Goal: Task Accomplishment & Management: Complete application form

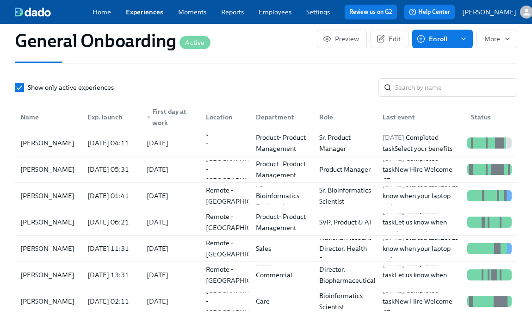
scroll to position [932, 0]
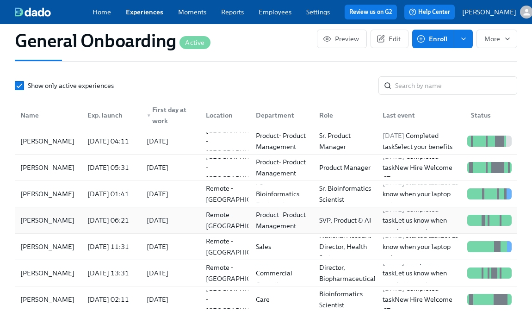
click at [43, 226] on div "[PERSON_NAME]" at bounding box center [47, 220] width 61 height 11
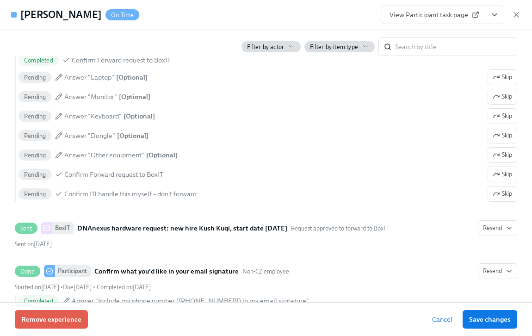
scroll to position [1483, 0]
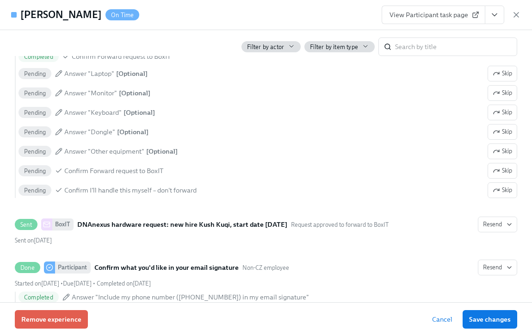
click at [491, 15] on icon "View task page" at bounding box center [494, 14] width 9 height 9
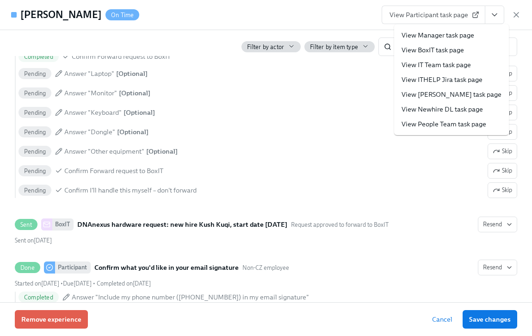
click at [448, 49] on link "View BoxIT task page" at bounding box center [432, 49] width 62 height 9
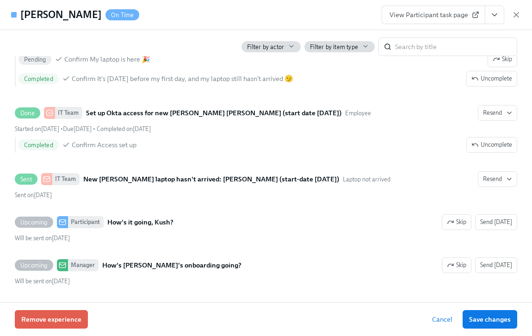
scroll to position [2154, 0]
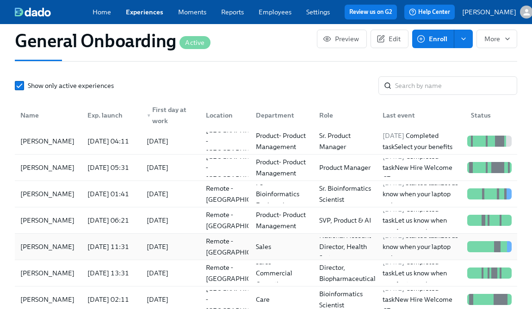
click at [49, 252] on div "[PERSON_NAME]" at bounding box center [47, 246] width 61 height 11
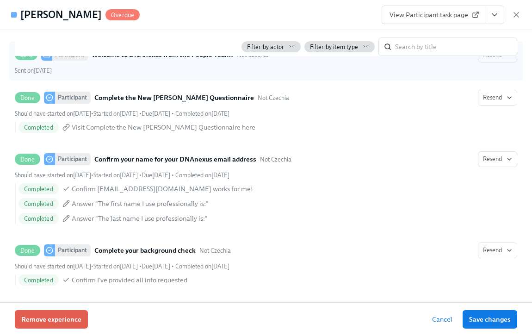
scroll to position [405, 0]
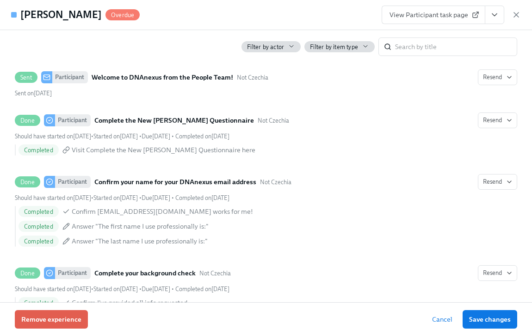
click at [440, 18] on span "View Participant task page" at bounding box center [433, 14] width 88 height 9
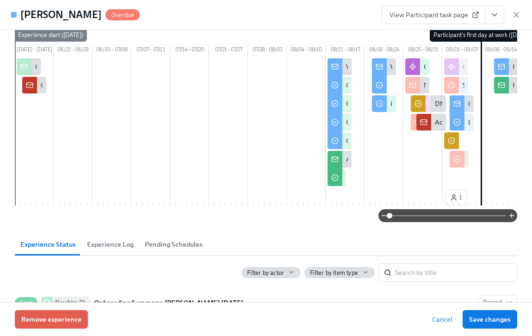
scroll to position [0, 0]
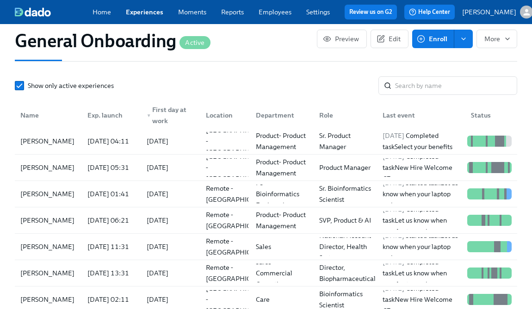
click at [440, 40] on span "Enroll" at bounding box center [432, 38] width 29 height 9
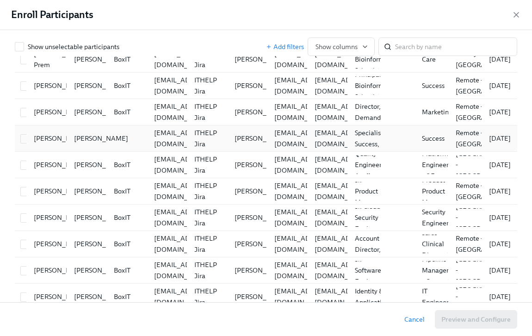
scroll to position [284, 0]
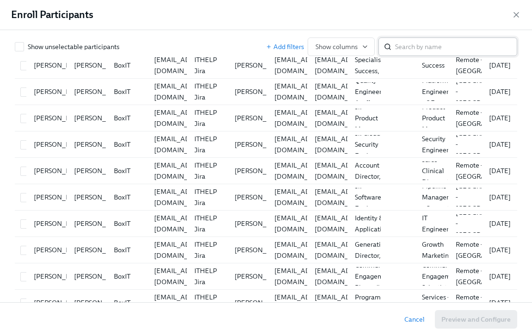
click at [405, 39] on input "search" at bounding box center [456, 46] width 122 height 18
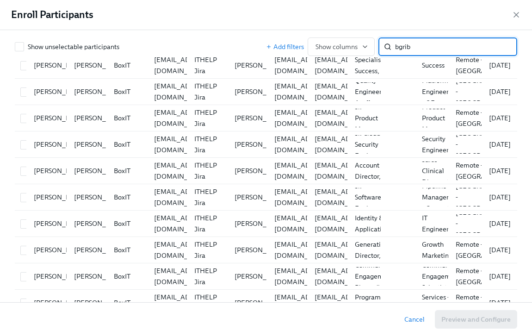
scroll to position [0, 0]
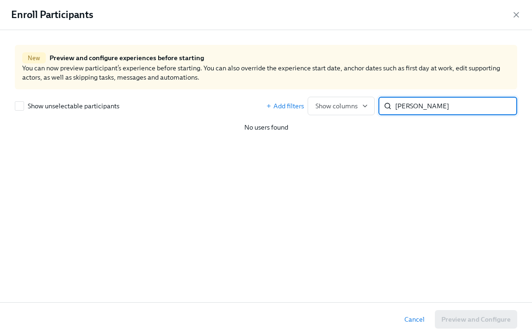
type input "[PERSON_NAME]"
click at [498, 108] on input "[PERSON_NAME]" at bounding box center [456, 106] width 122 height 18
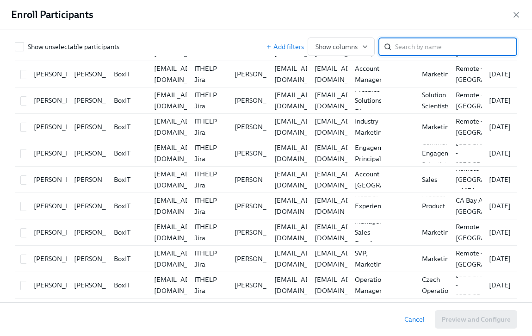
scroll to position [650, 0]
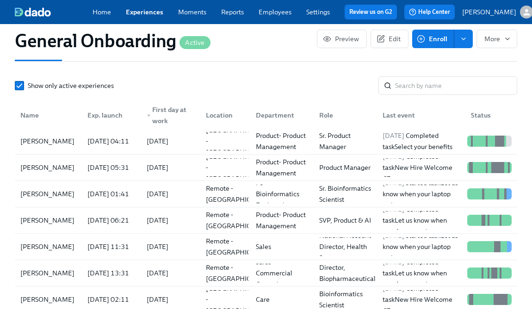
click at [462, 39] on icon "enroll" at bounding box center [463, 39] width 4 height 2
click at [433, 82] on span "Enrollment form" at bounding box center [439, 79] width 49 height 9
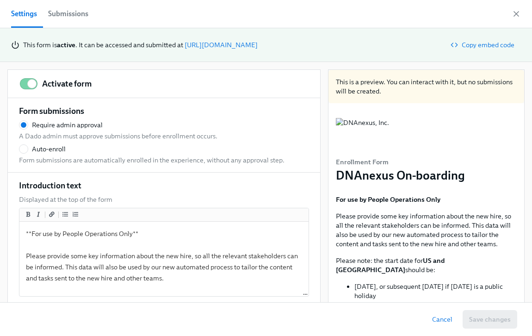
click at [63, 21] on button "Submissions" at bounding box center [68, 14] width 51 height 28
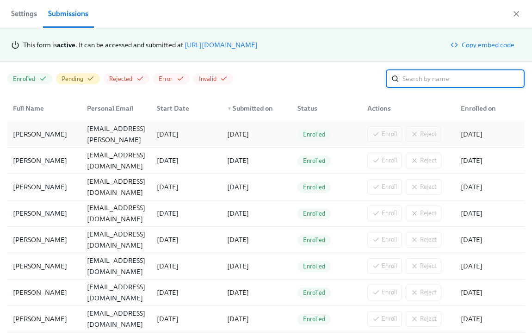
click at [60, 132] on div "[PERSON_NAME]" at bounding box center [44, 134] width 70 height 18
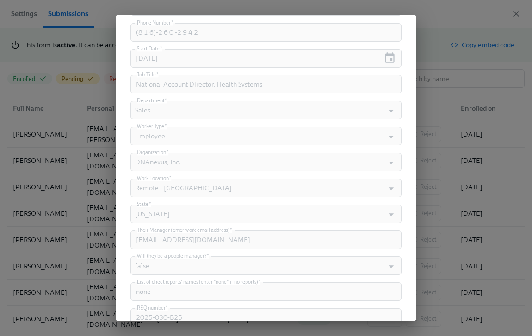
scroll to position [451, 0]
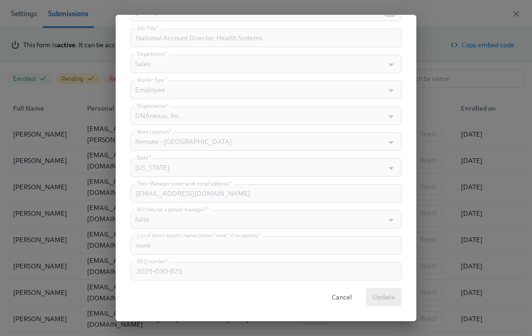
click at [333, 298] on span "Cancel" at bounding box center [341, 296] width 20 height 9
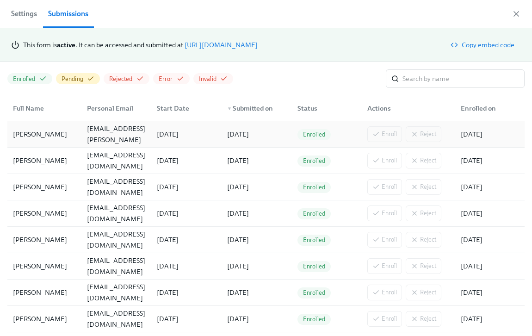
click at [36, 135] on div "[PERSON_NAME]" at bounding box center [39, 134] width 61 height 11
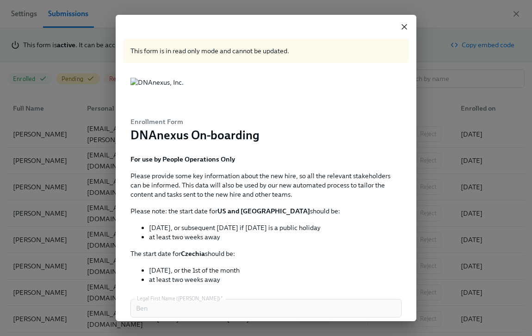
click at [401, 29] on icon "button" at bounding box center [403, 26] width 9 height 9
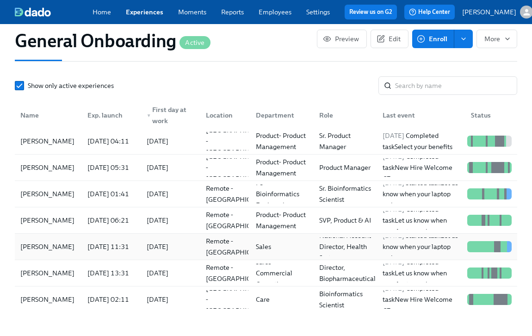
click at [50, 252] on div "[PERSON_NAME]" at bounding box center [47, 246] width 61 height 11
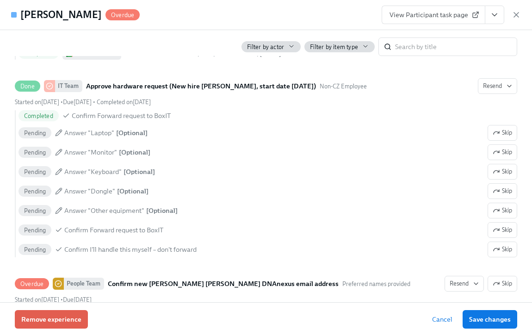
scroll to position [1264, 0]
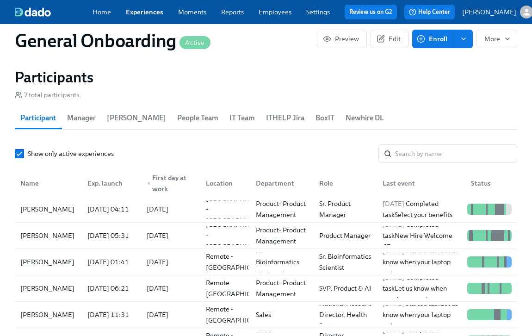
scroll to position [858, 0]
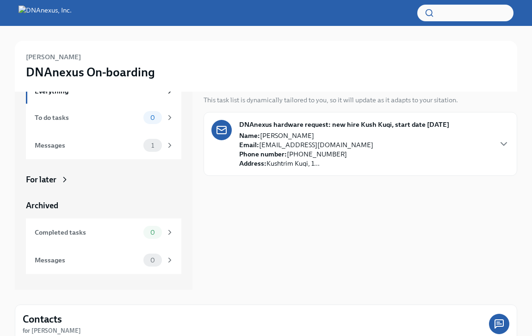
scroll to position [49, 0]
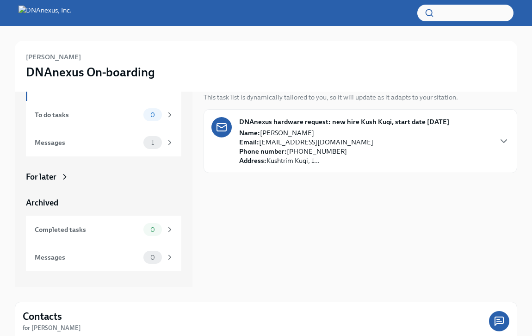
click at [294, 163] on p "Name: Kush Kuqi Email: kushtrimkuqi@gmail.com Phone number: (412) 983-1562 Addr…" at bounding box center [306, 146] width 134 height 37
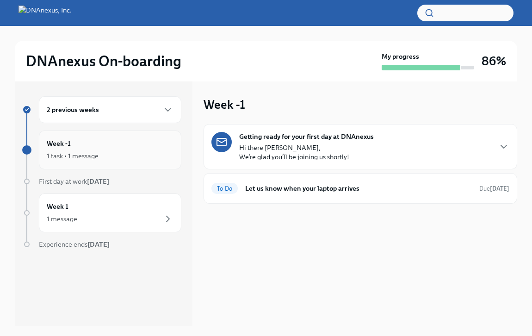
click at [130, 152] on div "1 task • 1 message" at bounding box center [110, 155] width 127 height 11
click at [125, 219] on div "1 message" at bounding box center [110, 218] width 127 height 11
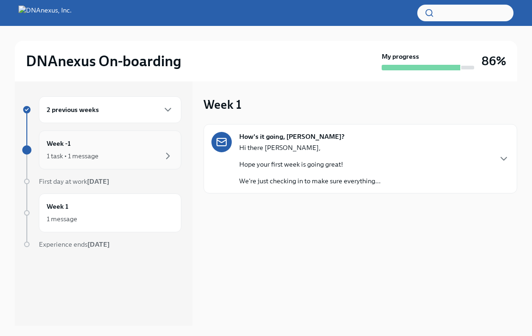
click at [144, 145] on div "Week -1 1 task • 1 message" at bounding box center [110, 149] width 127 height 23
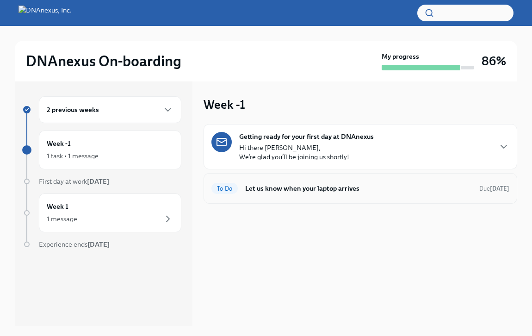
click at [289, 188] on h6 "Let us know when your laptop arrives" at bounding box center [358, 188] width 227 height 10
